Goal: Task Accomplishment & Management: Manage account settings

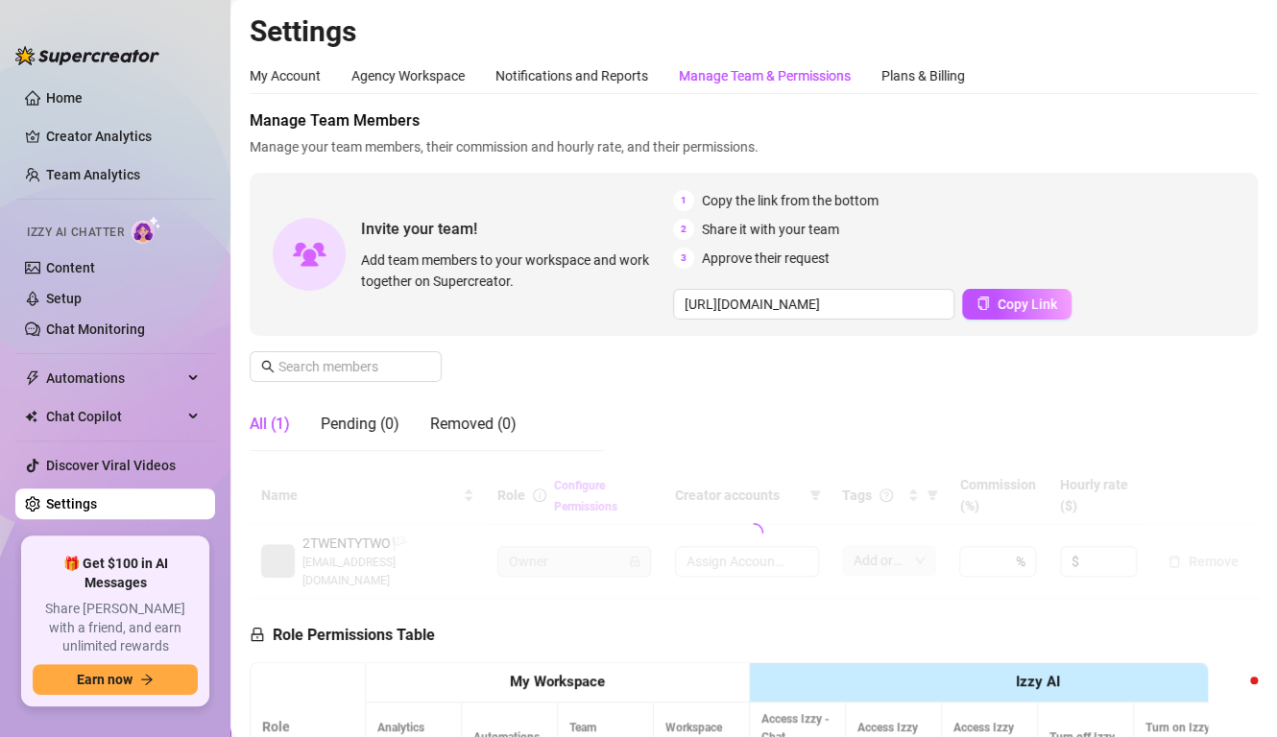
click at [729, 77] on div "Manage Team & Permissions" at bounding box center [765, 75] width 172 height 21
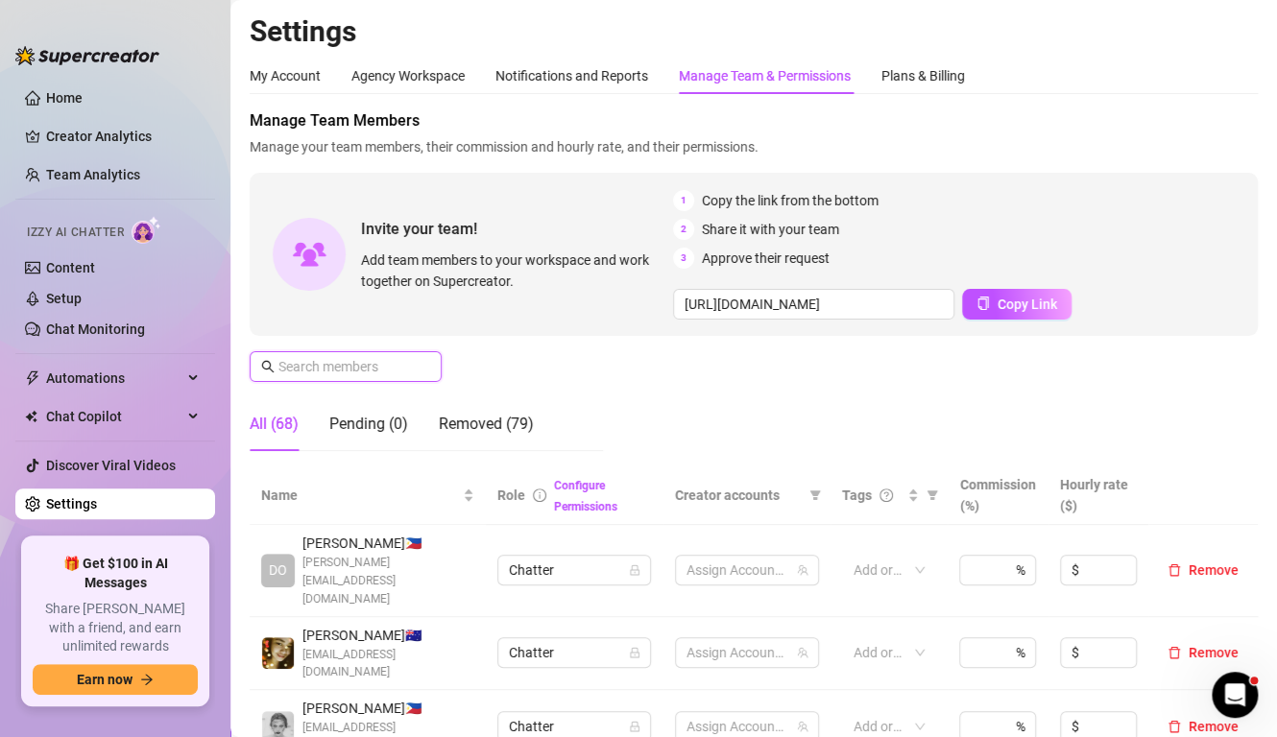
click at [315, 361] on input "text" at bounding box center [346, 366] width 136 height 21
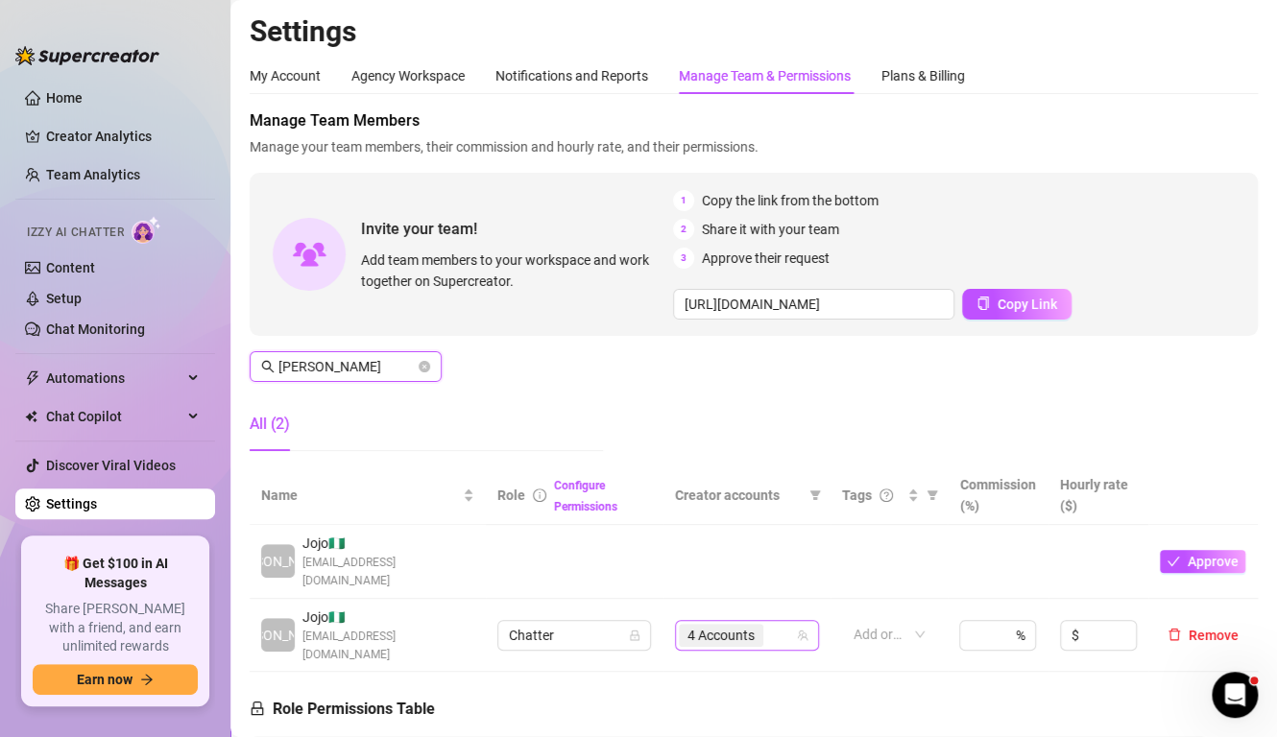
click at [718, 625] on span "4 Accounts" at bounding box center [720, 635] width 67 height 21
type input "[PERSON_NAME]"
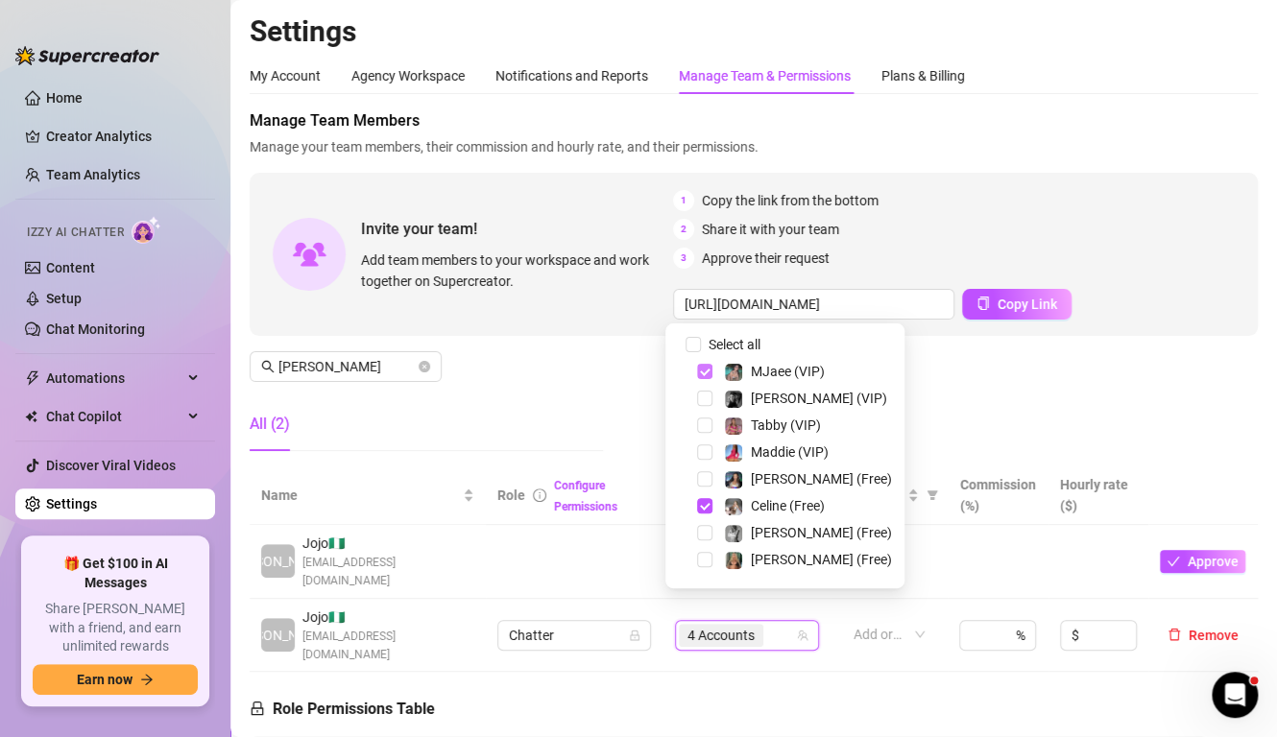
click at [706, 374] on span "Select tree node" at bounding box center [704, 371] width 15 height 15
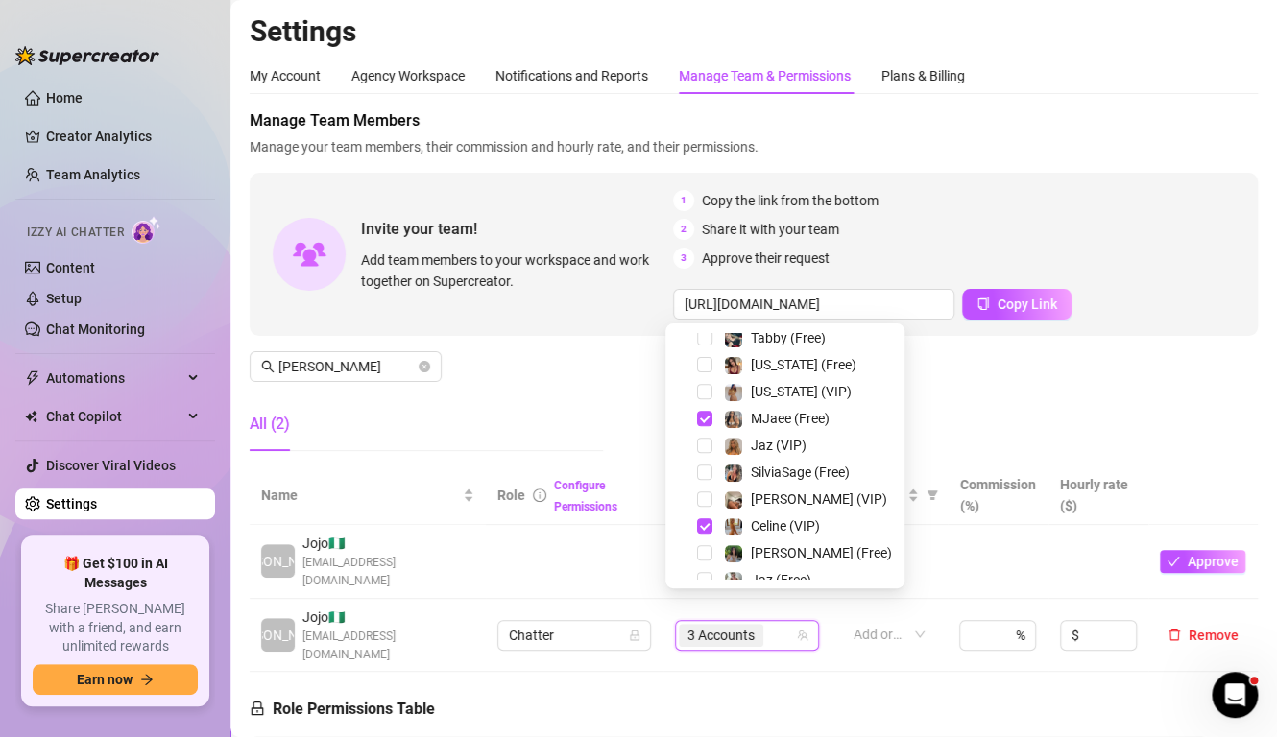
scroll to position [372, 0]
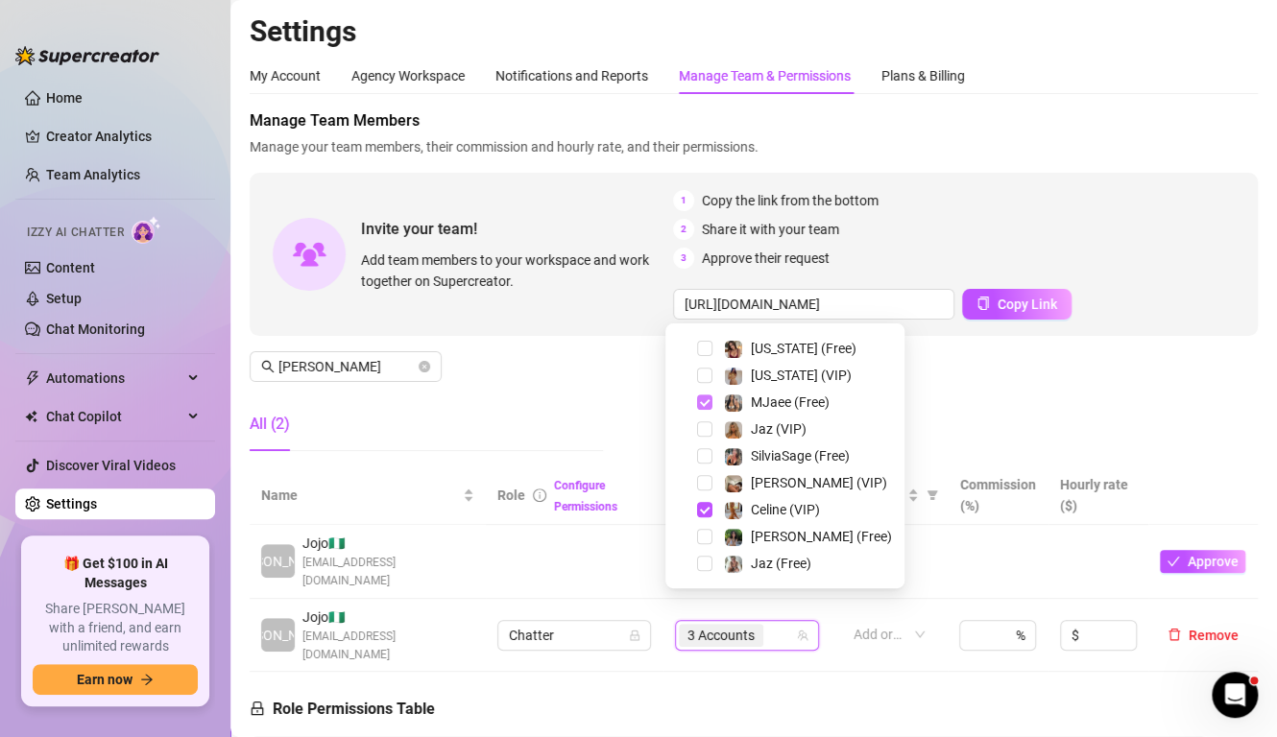
click at [706, 403] on span "Select tree node" at bounding box center [704, 402] width 15 height 15
click at [615, 403] on div "Manage Team Members Manage your team members, their commission and hourly rate,…" at bounding box center [754, 287] width 1008 height 357
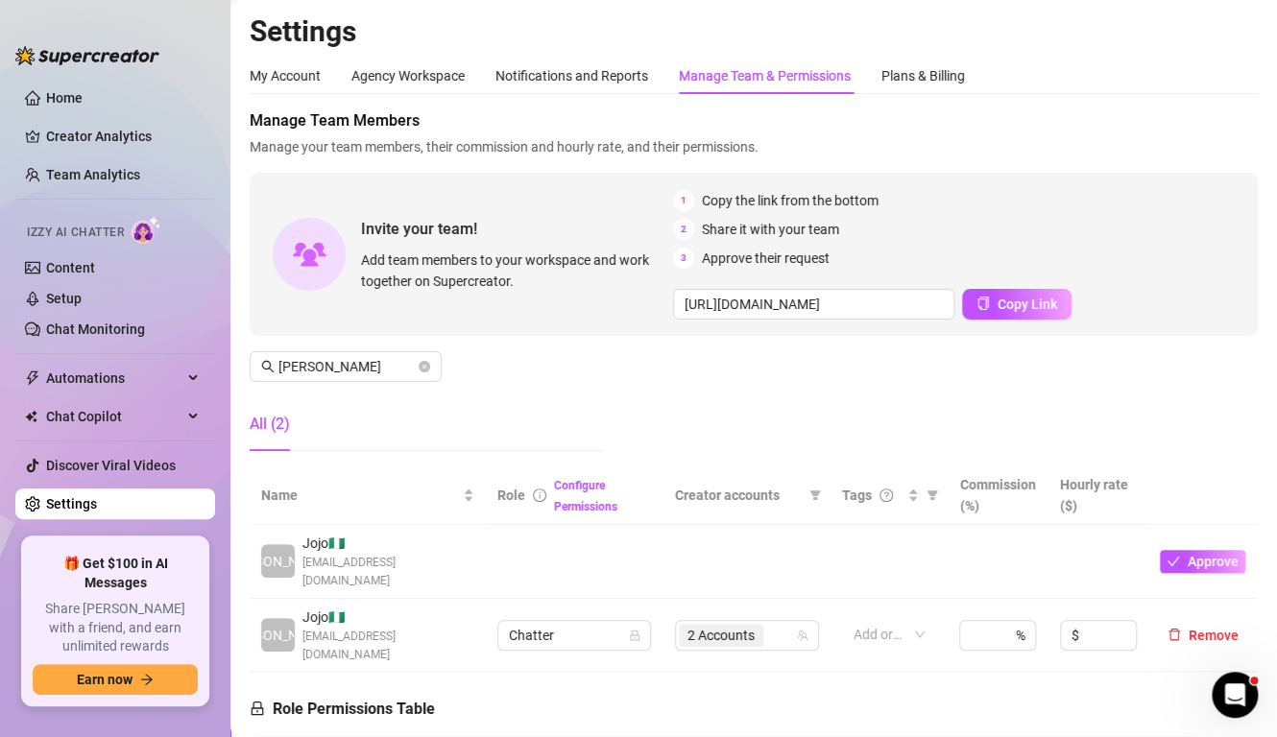
click at [1188, 88] on div "My Account Agency Workspace Notifications and Reports Manage Team & Permissions…" at bounding box center [754, 76] width 1008 height 36
click at [1205, 118] on span "Manage Team Members" at bounding box center [754, 120] width 1008 height 23
click at [1204, 109] on span "Manage Team Members" at bounding box center [754, 120] width 1008 height 23
click at [1216, 145] on span "Manage your team members, their commission and hourly rate, and their permissio…" at bounding box center [754, 146] width 1008 height 21
click at [1203, 132] on div "Manage Team Members Manage your team members, their commission and hourly rate,…" at bounding box center [754, 133] width 1008 height 48
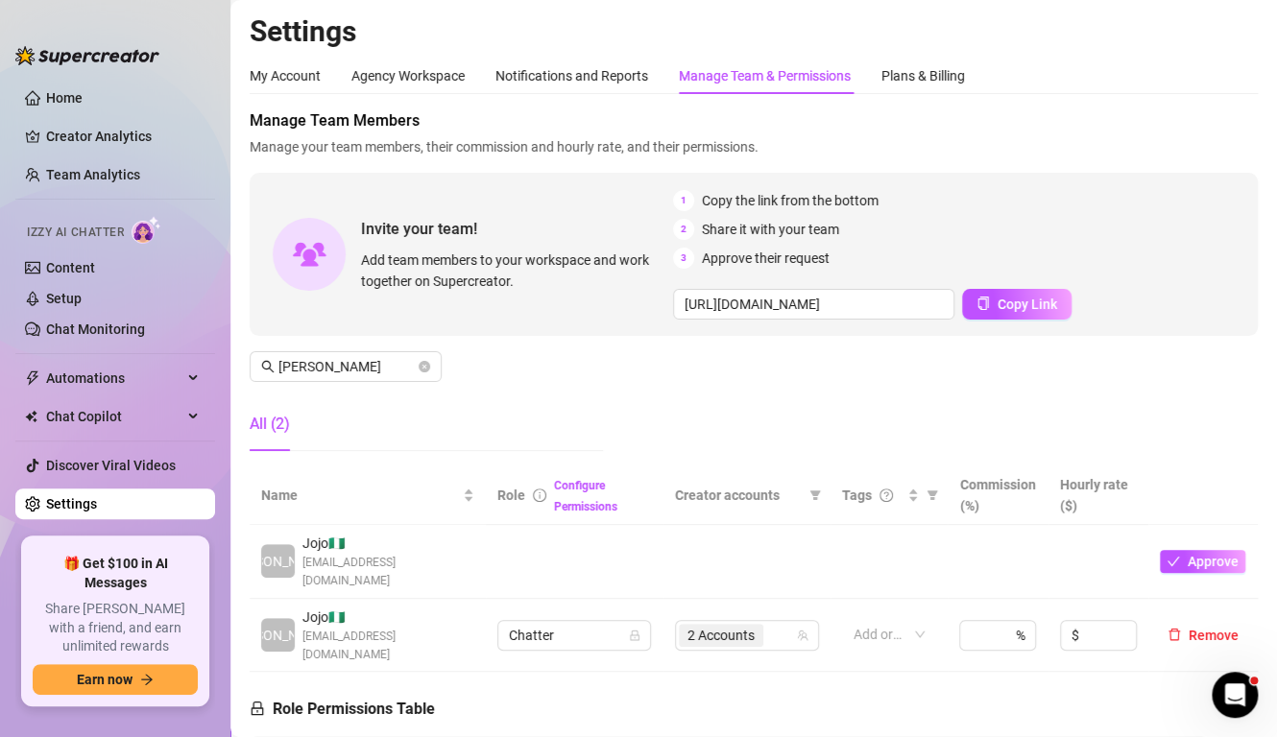
click at [1205, 79] on div "My Account Agency Workspace Notifications and Reports Manage Team & Permissions…" at bounding box center [754, 76] width 1008 height 36
click at [1235, 99] on div "My Account Agency Workspace Notifications and Reports Manage Team & Permissions…" at bounding box center [754, 638] width 1008 height 1160
click at [1207, 66] on div "My Account Agency Workspace Notifications and Reports Manage Team & Permissions…" at bounding box center [754, 76] width 1008 height 36
